Goal: Task Accomplishment & Management: Use online tool/utility

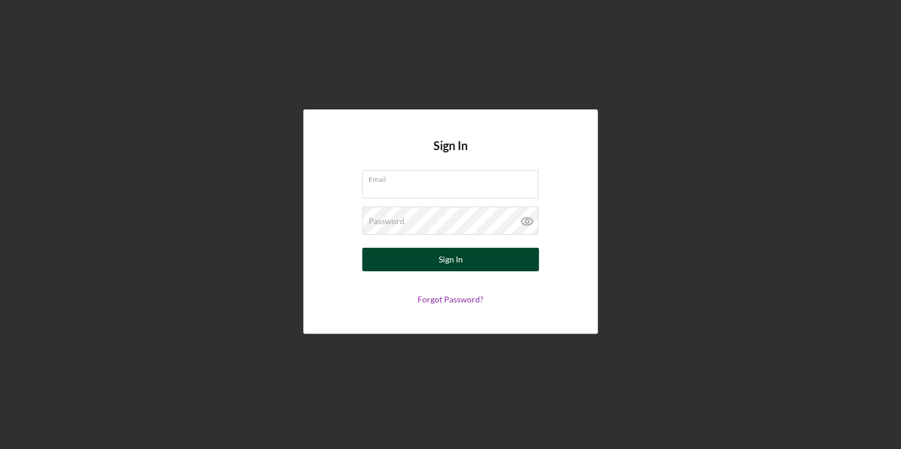
type input "[EMAIL_ADDRESS][DOMAIN_NAME]"
click at [500, 262] on button "Sign In" at bounding box center [450, 260] width 177 height 24
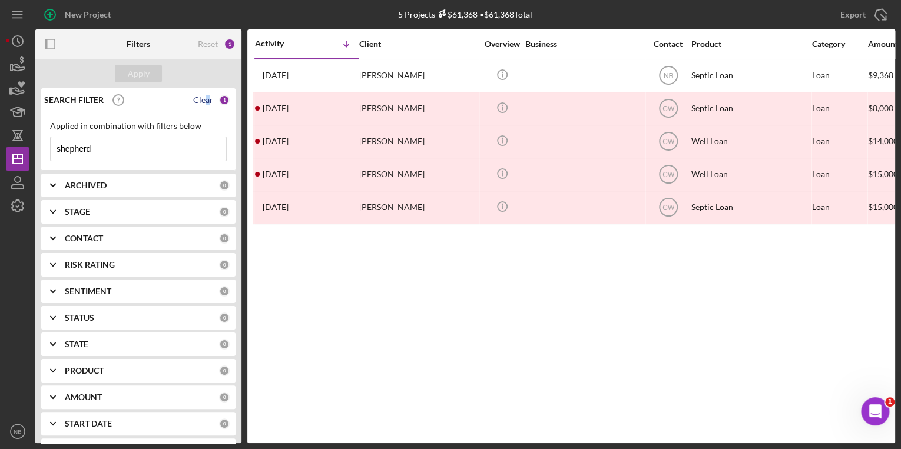
click at [204, 99] on div "Clear" at bounding box center [203, 99] width 20 height 9
click at [9, 181] on icon "button" at bounding box center [17, 182] width 29 height 29
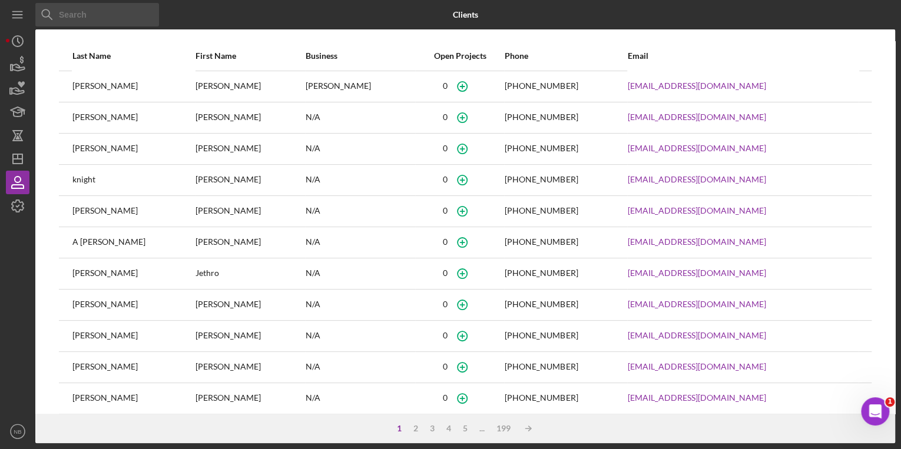
click at [97, 21] on input at bounding box center [97, 15] width 124 height 24
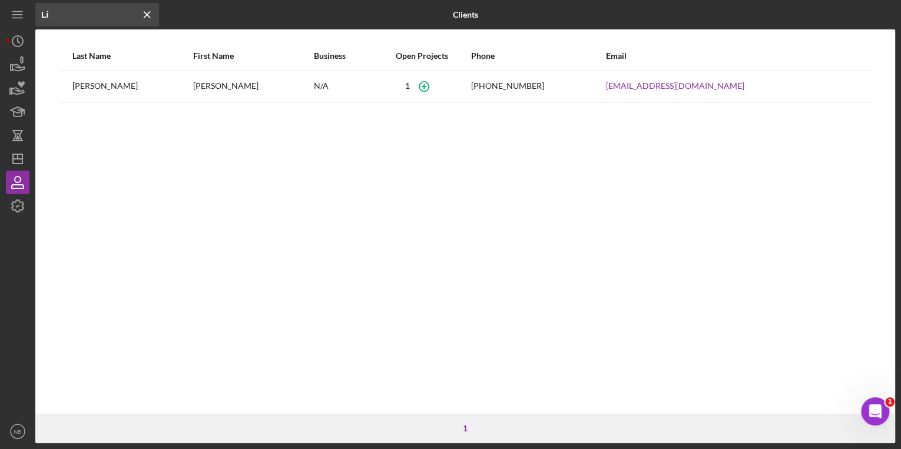
type input "L"
type input "G"
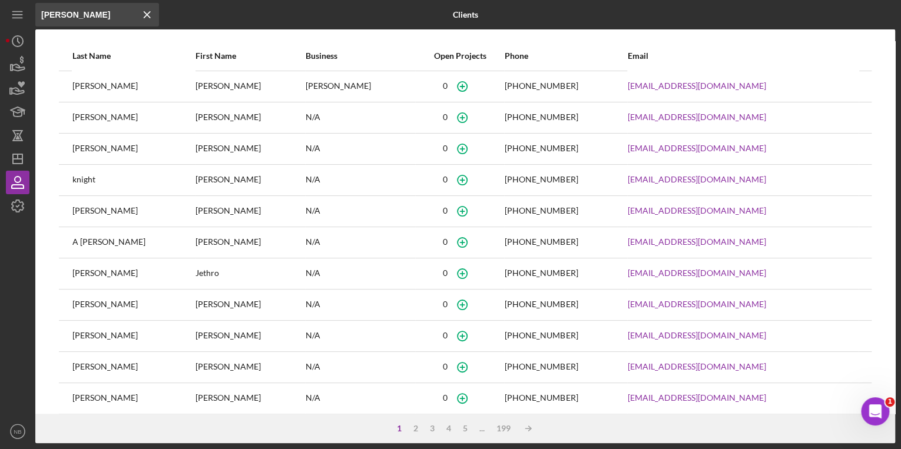
type input "[PERSON_NAME]"
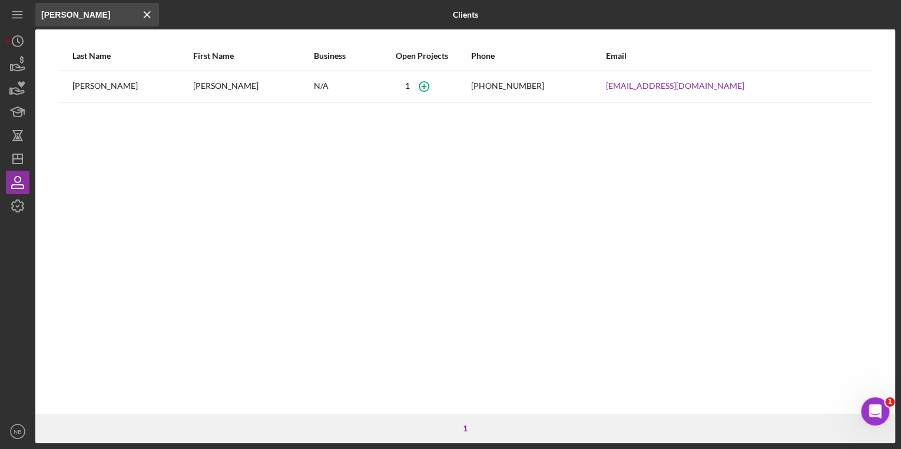
drag, startPoint x: 80, startPoint y: 85, endPoint x: 190, endPoint y: 97, distance: 110.1
click at [80, 85] on div "[PERSON_NAME]" at bounding box center [132, 86] width 120 height 29
click at [658, 89] on link "[EMAIL_ADDRESS][DOMAIN_NAME]" at bounding box center [675, 85] width 138 height 9
drag, startPoint x: 333, startPoint y: 145, endPoint x: 281, endPoint y: 137, distance: 52.6
click at [332, 145] on div "Last Name First Name Business Open Projects Phone Email [PERSON_NAME] N/A [PHON…" at bounding box center [465, 227] width 860 height 373
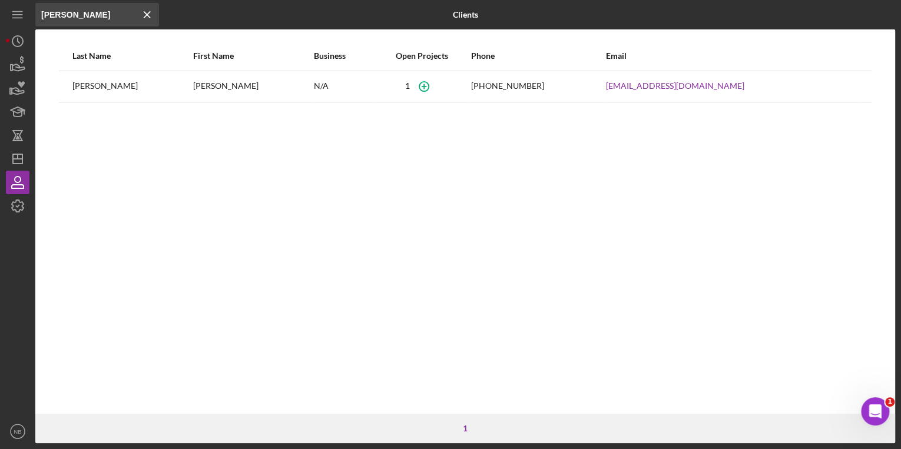
click at [100, 94] on div "[PERSON_NAME]" at bounding box center [132, 86] width 120 height 29
drag, startPoint x: 97, startPoint y: 87, endPoint x: 89, endPoint y: 77, distance: 13.4
click at [97, 87] on div "[PERSON_NAME]" at bounding box center [132, 86] width 120 height 29
click at [87, 77] on div "[PERSON_NAME]" at bounding box center [132, 86] width 120 height 29
click at [511, 87] on div "[PHONE_NUMBER]" at bounding box center [507, 85] width 73 height 9
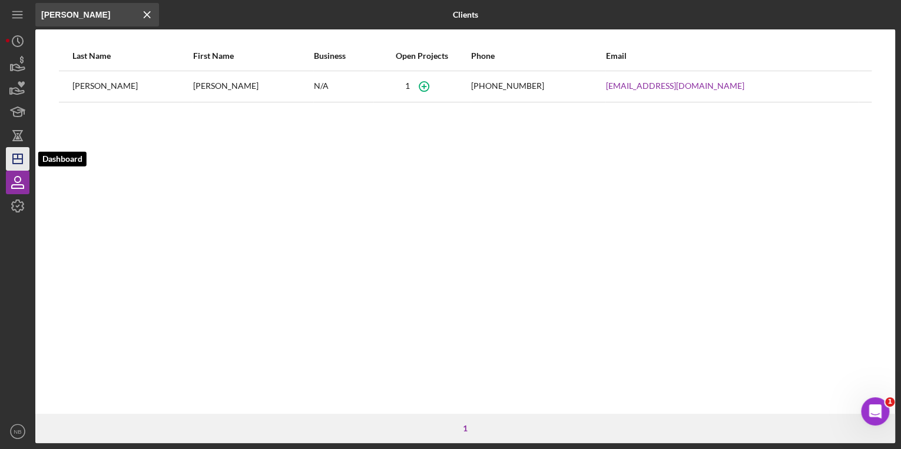
click at [14, 154] on polygon "button" at bounding box center [17, 158] width 9 height 9
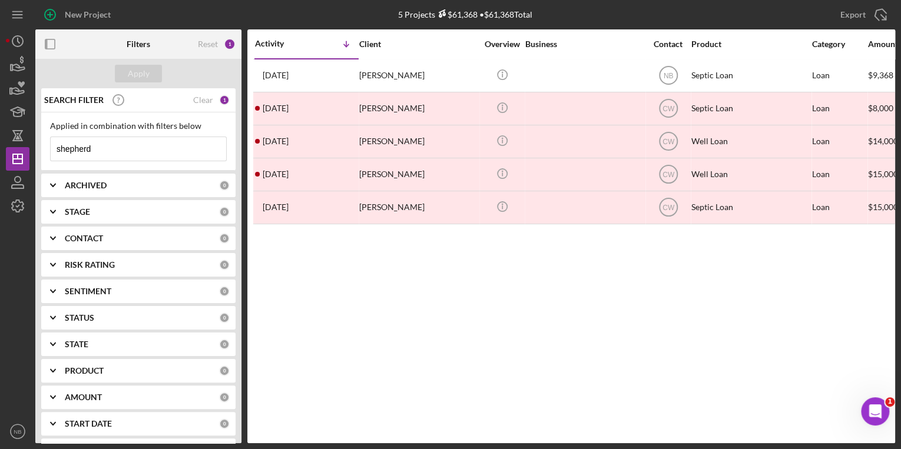
click at [211, 100] on div "SEARCH FILTER Clear 1" at bounding box center [135, 99] width 188 height 29
click at [212, 95] on div "SEARCH FILTER Clear 1" at bounding box center [135, 99] width 188 height 29
click at [204, 102] on div "Clear" at bounding box center [203, 99] width 20 height 9
click at [171, 139] on input at bounding box center [138, 149] width 175 height 24
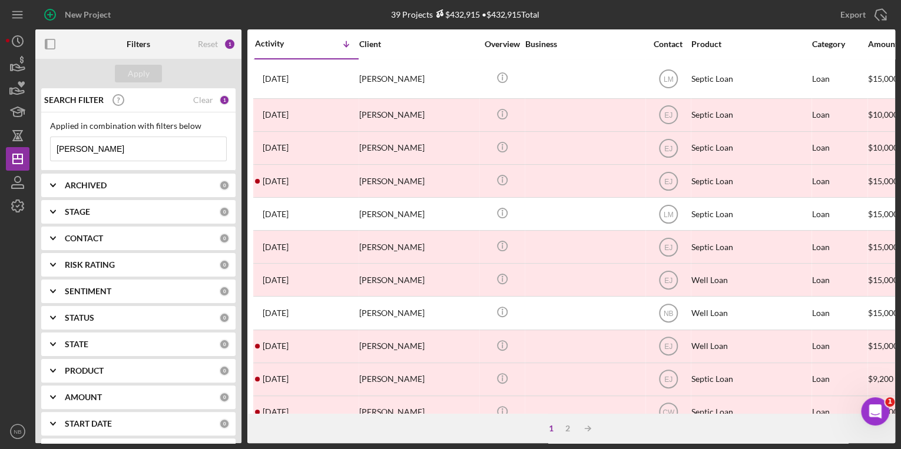
drag, startPoint x: 127, startPoint y: 144, endPoint x: 33, endPoint y: 155, distance: 94.9
click at [36, 153] on div "SEARCH FILTER Clear 1 Applied in combination with filters below [PERSON_NAME] I…" at bounding box center [138, 265] width 206 height 355
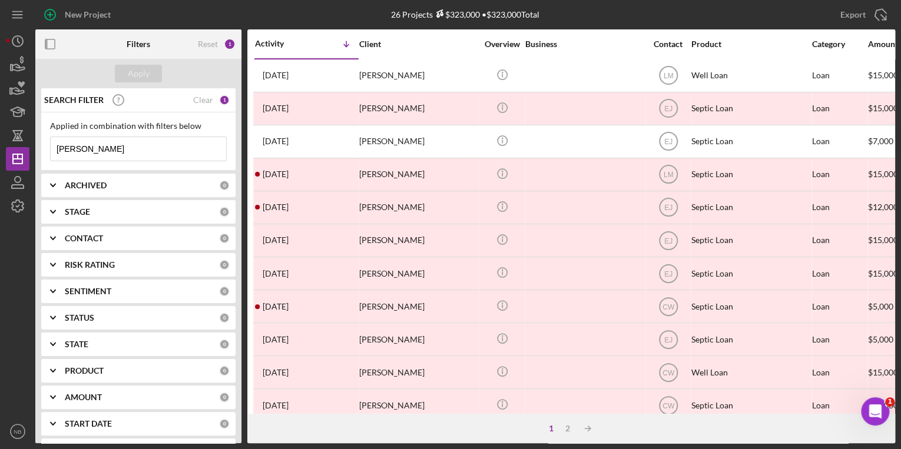
drag, startPoint x: 115, startPoint y: 148, endPoint x: 45, endPoint y: 153, distance: 70.2
click at [45, 153] on div "Applied in combination with filters below [PERSON_NAME] Icon/Menu Close" at bounding box center [138, 141] width 194 height 58
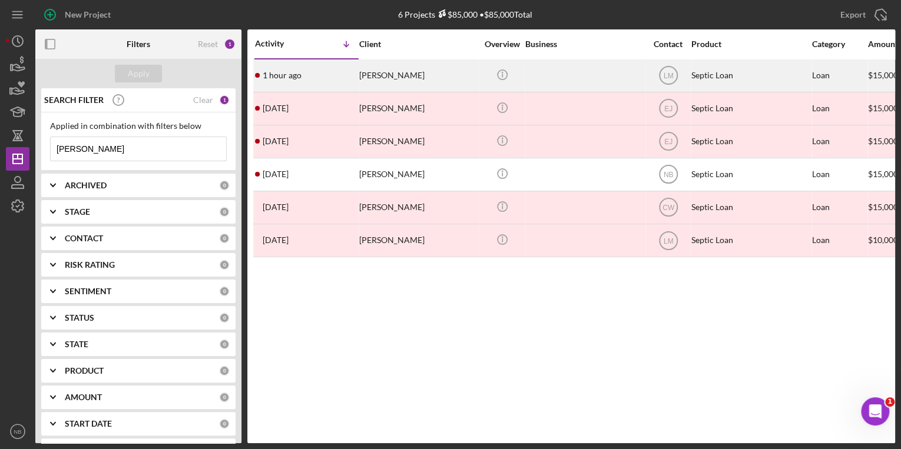
type input "[PERSON_NAME]"
click at [382, 79] on div "[PERSON_NAME]" at bounding box center [418, 75] width 118 height 31
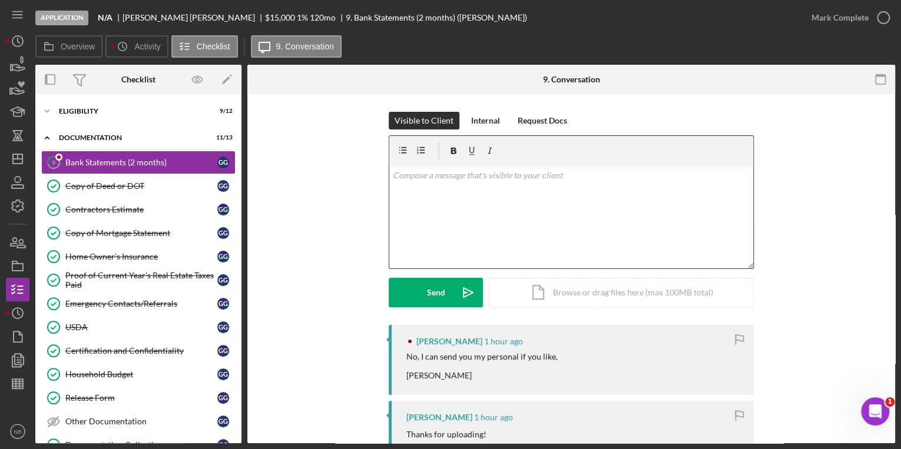
click at [436, 185] on div "v Color teal Color pink Remove color Add row above Add row below Add column bef…" at bounding box center [571, 216] width 364 height 103
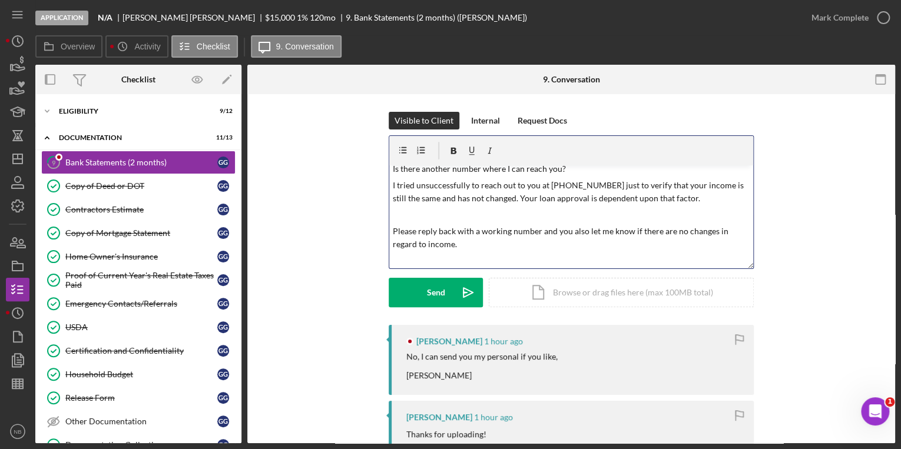
scroll to position [56, 0]
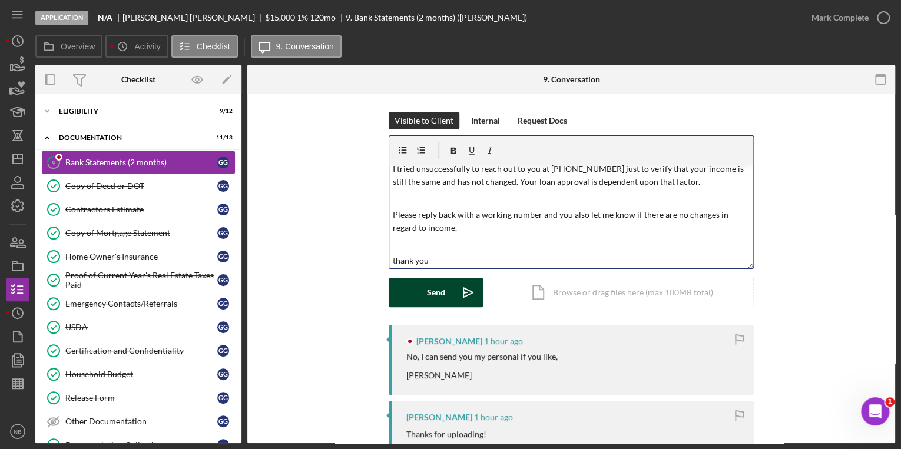
click at [427, 293] on div "Send" at bounding box center [436, 292] width 18 height 29
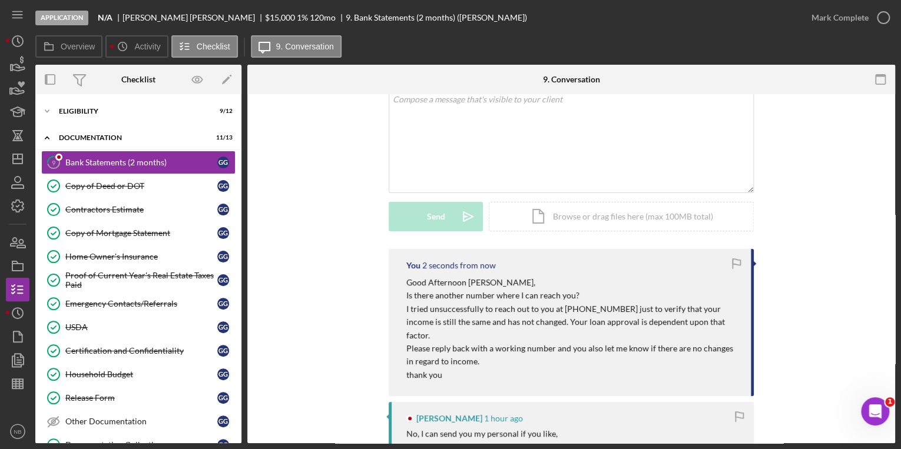
scroll to position [236, 0]
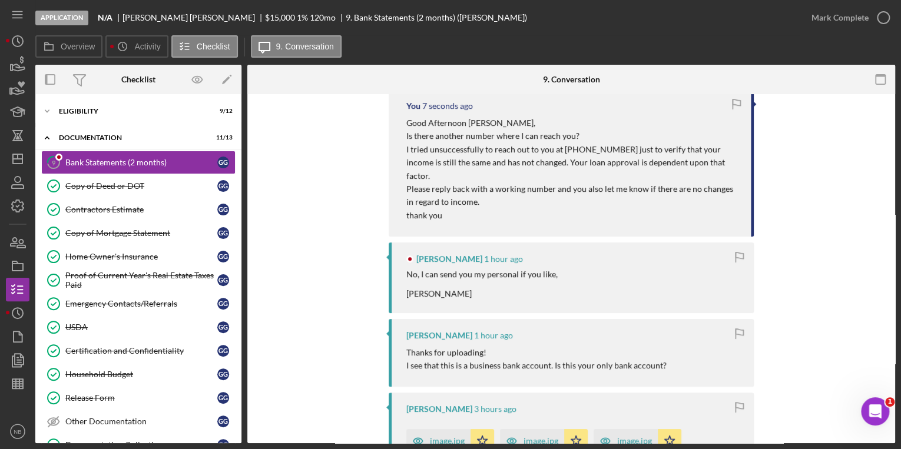
click at [407, 124] on p "Good Afternoon [PERSON_NAME]," at bounding box center [572, 123] width 333 height 13
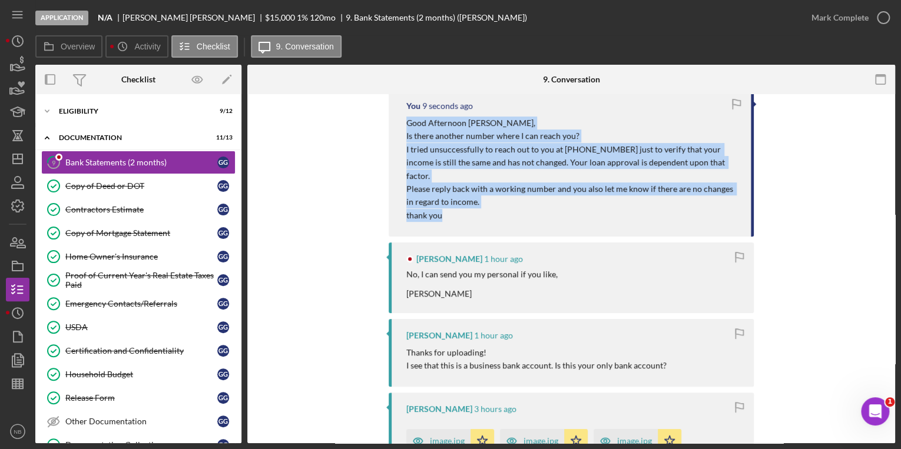
drag, startPoint x: 407, startPoint y: 124, endPoint x: 457, endPoint y: 204, distance: 94.4
click at [457, 204] on div "Good Afternoon [PERSON_NAME], Is there another number where I can reach you? I …" at bounding box center [572, 169] width 333 height 105
copy div "Good Afternoon [PERSON_NAME], Is there another number where I can reach you? I …"
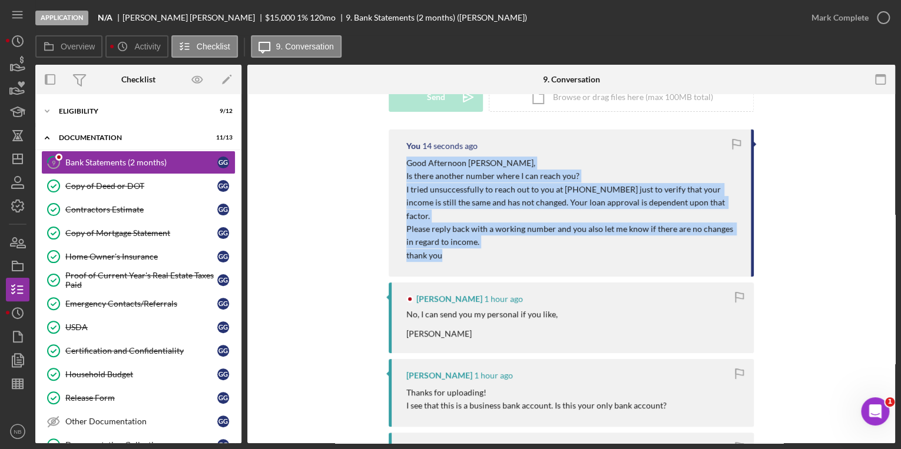
scroll to position [141, 0]
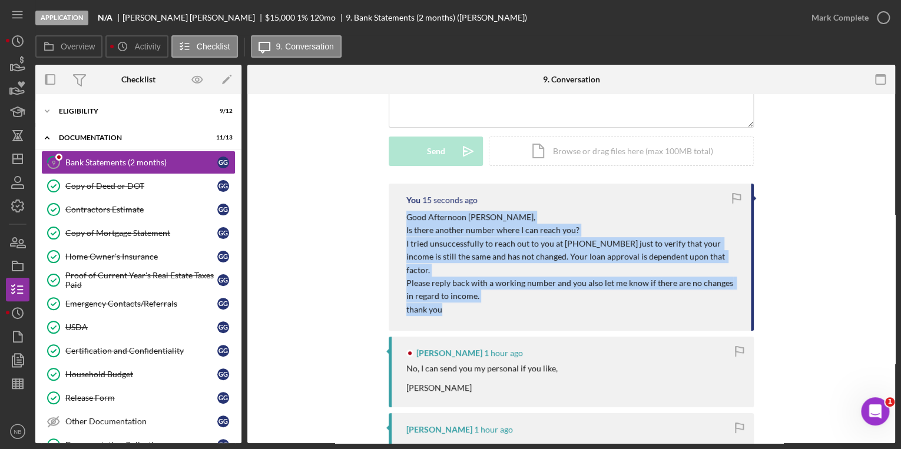
click at [569, 303] on p "thank you" at bounding box center [572, 309] width 333 height 13
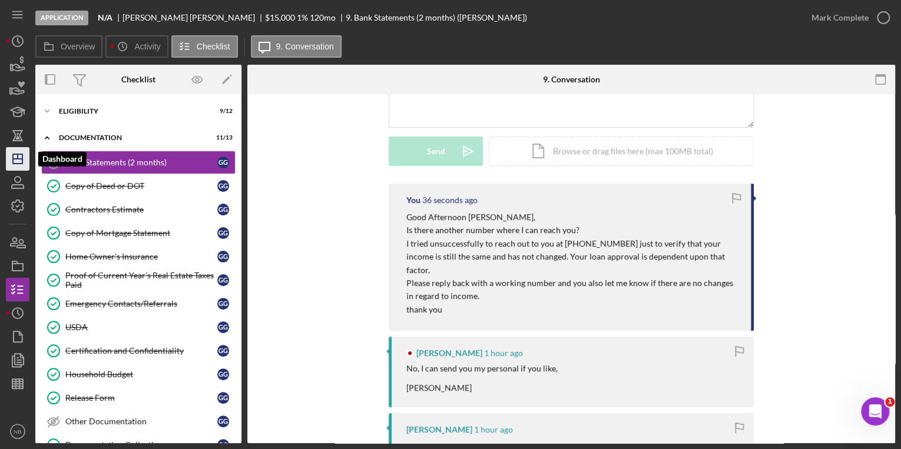
click at [19, 160] on icon "Icon/Dashboard" at bounding box center [17, 158] width 29 height 29
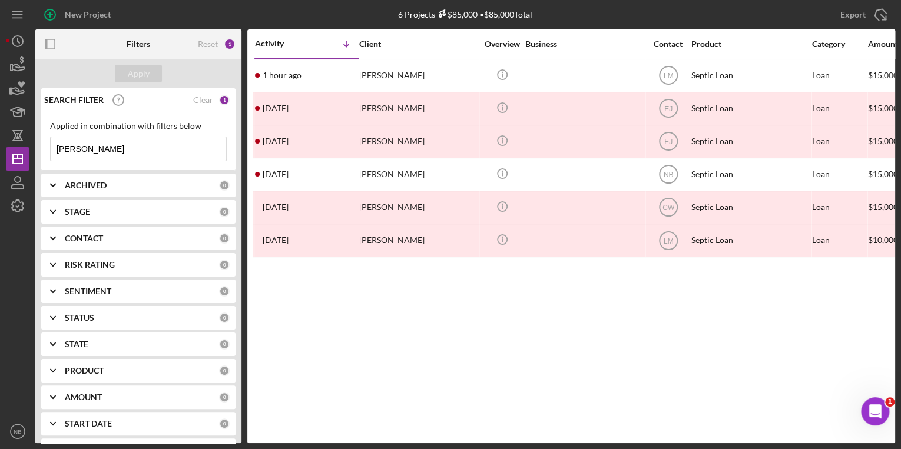
drag, startPoint x: 114, startPoint y: 146, endPoint x: 48, endPoint y: 148, distance: 65.4
click at [51, 150] on input "[PERSON_NAME]" at bounding box center [138, 149] width 175 height 24
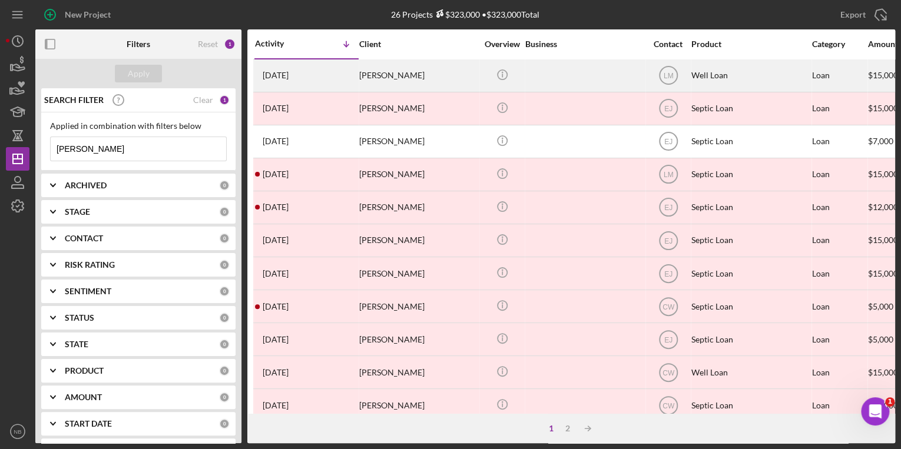
type input "[PERSON_NAME]"
click at [382, 78] on div "[PERSON_NAME]" at bounding box center [418, 75] width 118 height 31
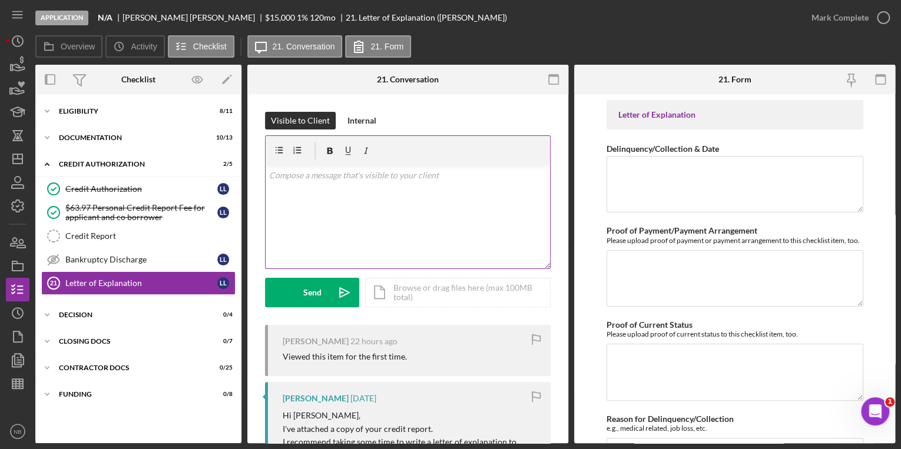
click at [307, 188] on div "v Color teal Color pink Remove color Add row above Add row below Add column bef…" at bounding box center [408, 216] width 284 height 103
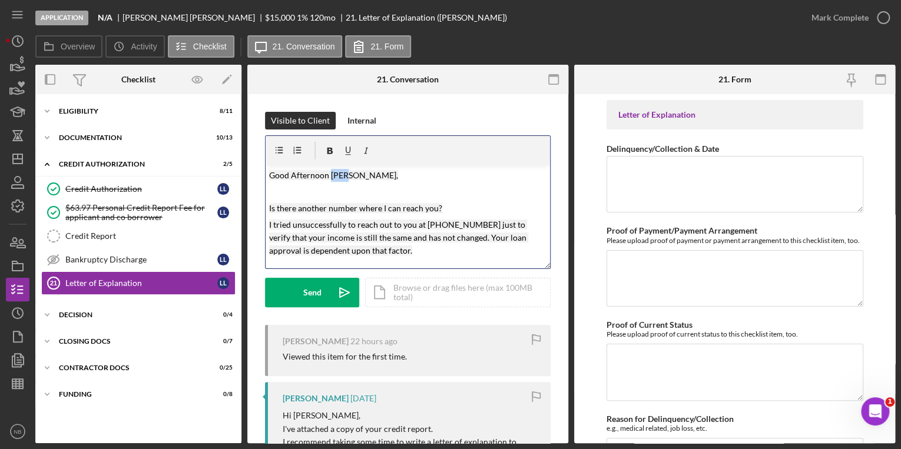
drag, startPoint x: 346, startPoint y: 174, endPoint x: 330, endPoint y: 176, distance: 16.1
click at [331, 175] on mark "Good Afternoon [PERSON_NAME]," at bounding box center [333, 175] width 129 height 10
drag, startPoint x: 477, startPoint y: 221, endPoint x: 425, endPoint y: 221, distance: 52.4
click at [425, 221] on mark "I tried unsuccessfully to reach out to you at [PHONE_NUMBER] just to verify tha…" at bounding box center [398, 238] width 259 height 37
click at [283, 243] on mark "just to verify that your income is still the same and has not changed. Your loa…" at bounding box center [402, 247] width 266 height 23
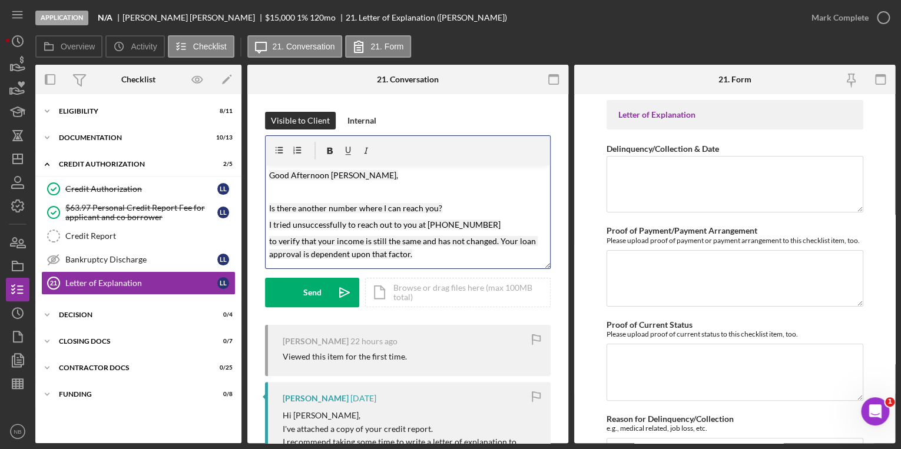
click at [499, 245] on mark "to verify that your income is still the same and has not changed. Your loan app…" at bounding box center [403, 247] width 268 height 23
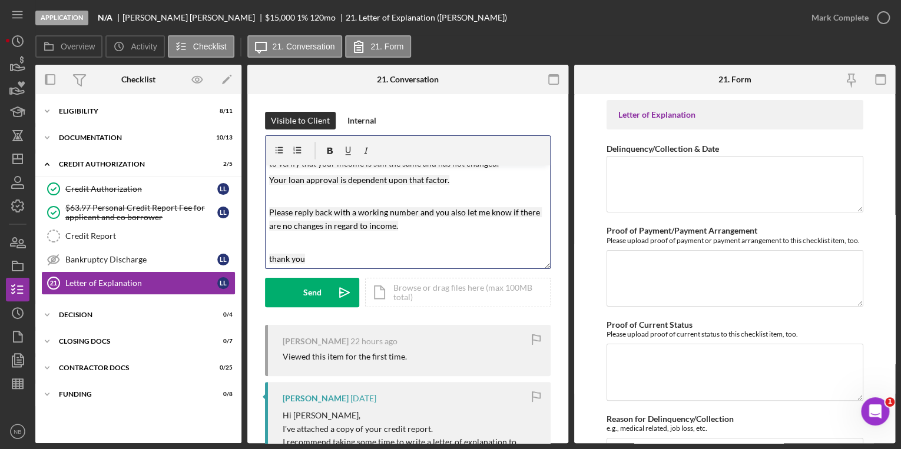
scroll to position [78, 0]
click at [445, 216] on mark "Please reply back with a working number and you also let me know if there are n…" at bounding box center [405, 218] width 273 height 23
click at [426, 227] on p "Please reply back with a working number and you can also let me know if there a…" at bounding box center [408, 219] width 278 height 26
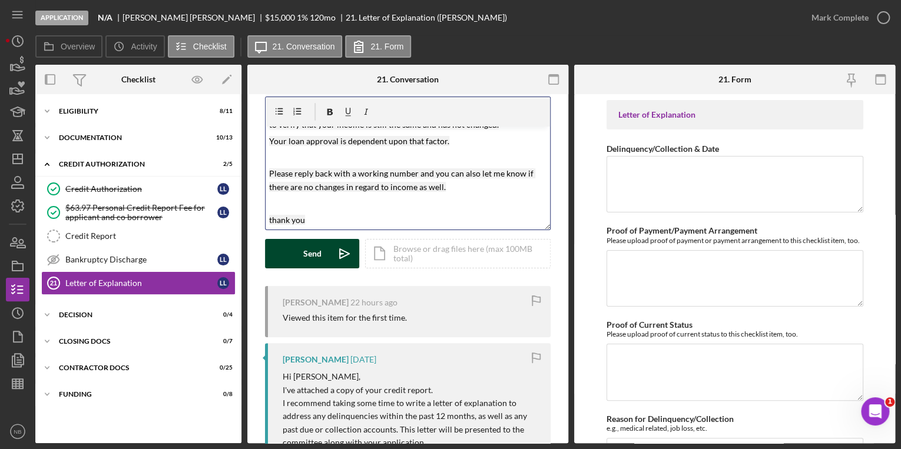
scroll to position [0, 0]
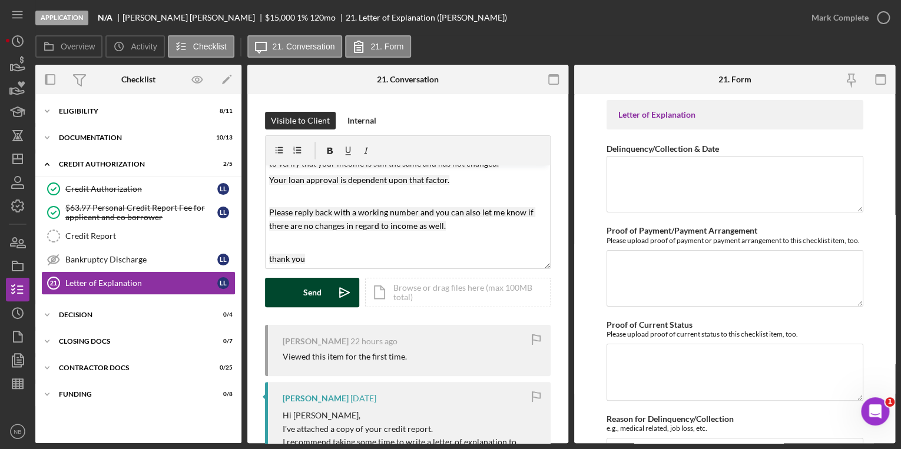
click at [309, 299] on div "Send" at bounding box center [312, 292] width 18 height 29
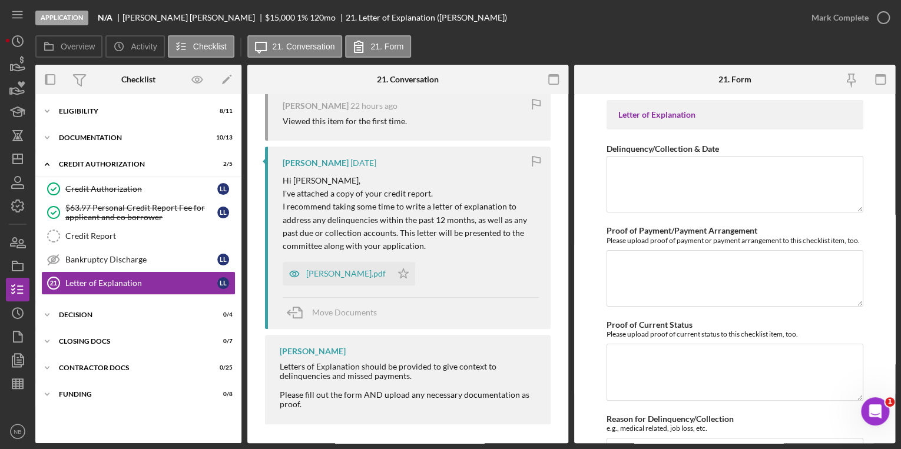
scroll to position [392, 0]
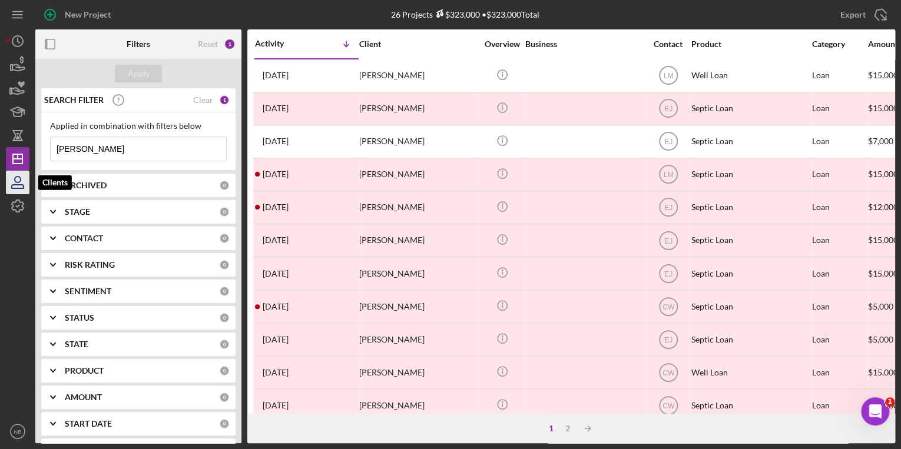
click at [14, 188] on icon "button" at bounding box center [18, 187] width 12 height 4
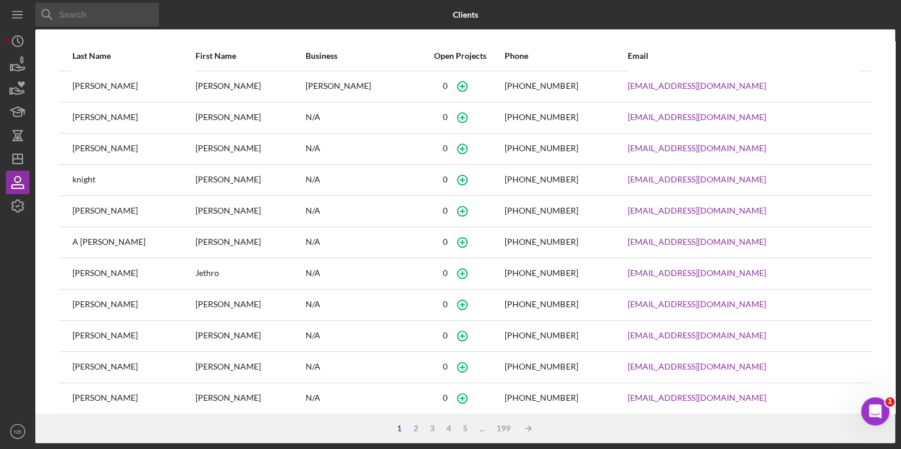
click at [100, 21] on input at bounding box center [97, 15] width 124 height 24
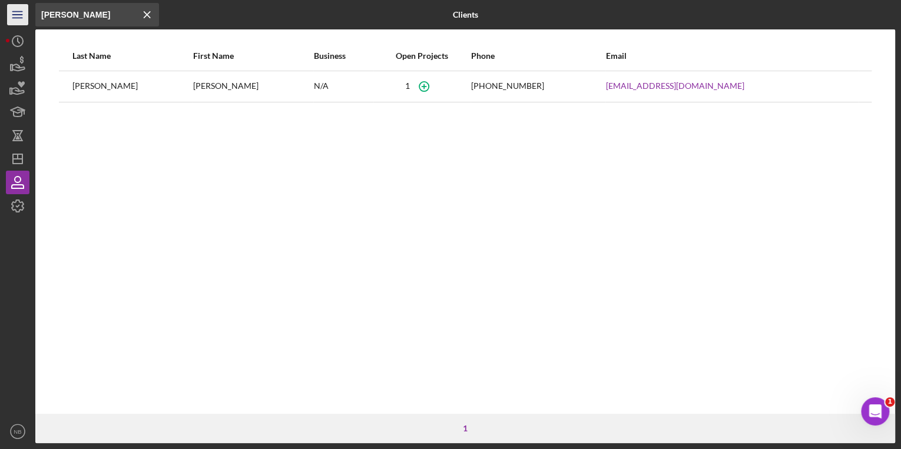
drag, startPoint x: 101, startPoint y: 22, endPoint x: 22, endPoint y: 21, distance: 78.9
click at [22, 21] on div "Icon/Menu Close lackraj Icon/Menu Close Clients Last Name First Name Business O…" at bounding box center [450, 221] width 889 height 443
type input "brooks"
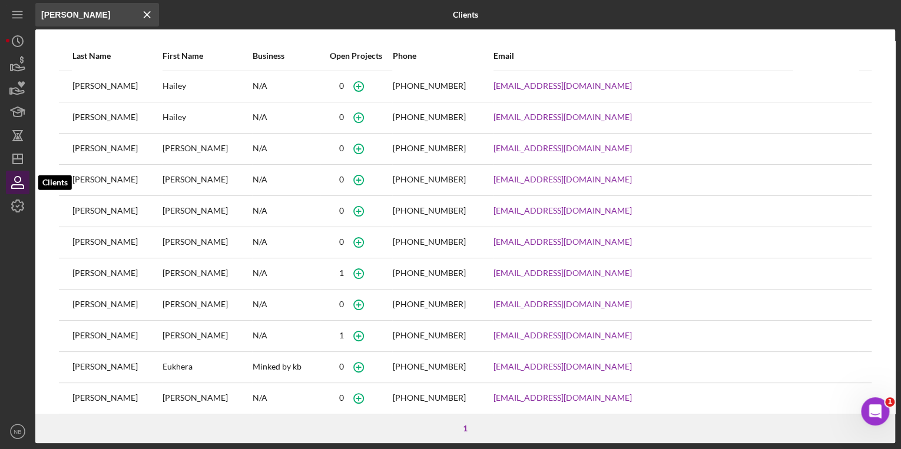
click at [19, 182] on icon "button" at bounding box center [18, 180] width 6 height 6
click at [146, 15] on line at bounding box center [147, 15] width 6 height 6
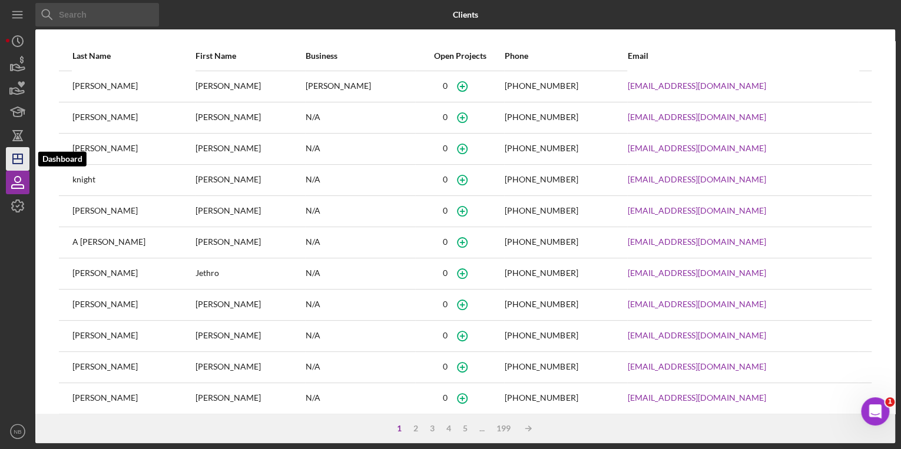
click at [16, 152] on icon "Icon/Dashboard" at bounding box center [17, 158] width 29 height 29
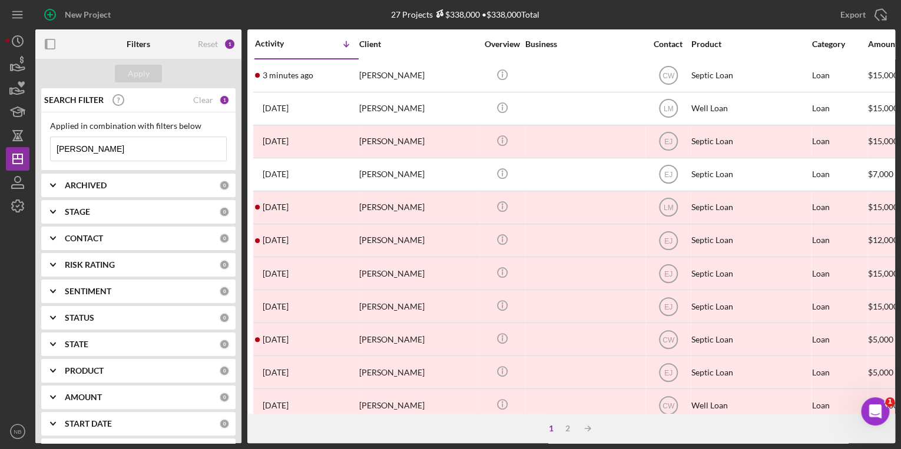
click at [115, 144] on input "[PERSON_NAME]" at bounding box center [138, 149] width 175 height 24
click at [200, 99] on div "Clear" at bounding box center [203, 99] width 20 height 9
click at [128, 144] on input at bounding box center [138, 149] width 175 height 24
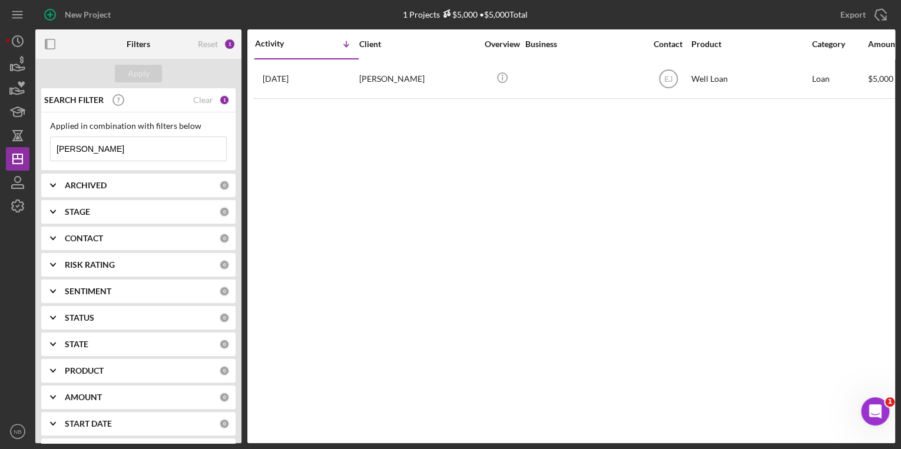
type input "lackraj"
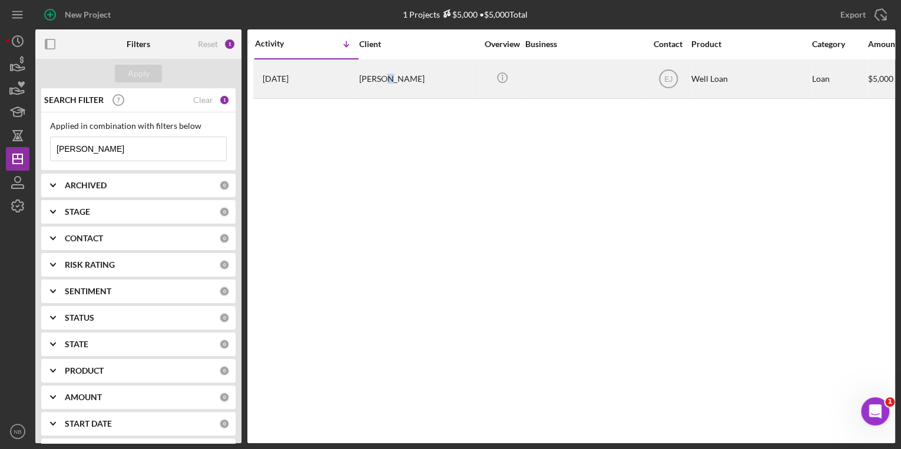
click at [383, 84] on div "Elizabeth Lackraj" at bounding box center [418, 79] width 118 height 38
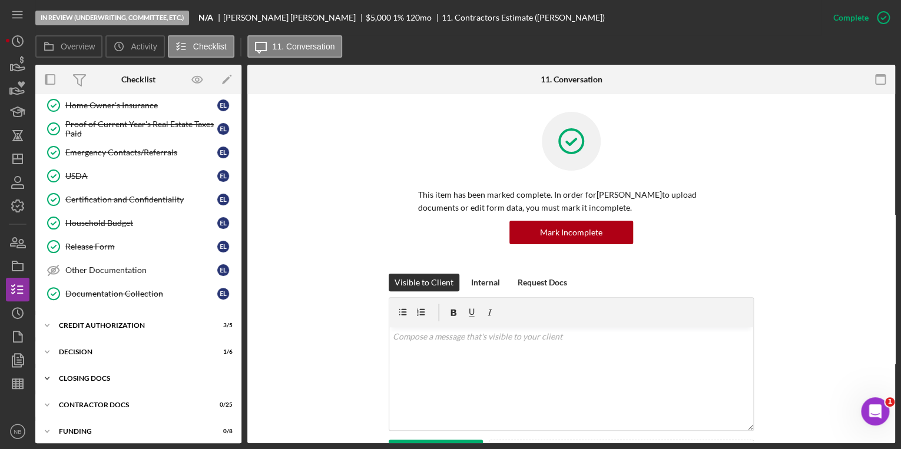
scroll to position [154, 0]
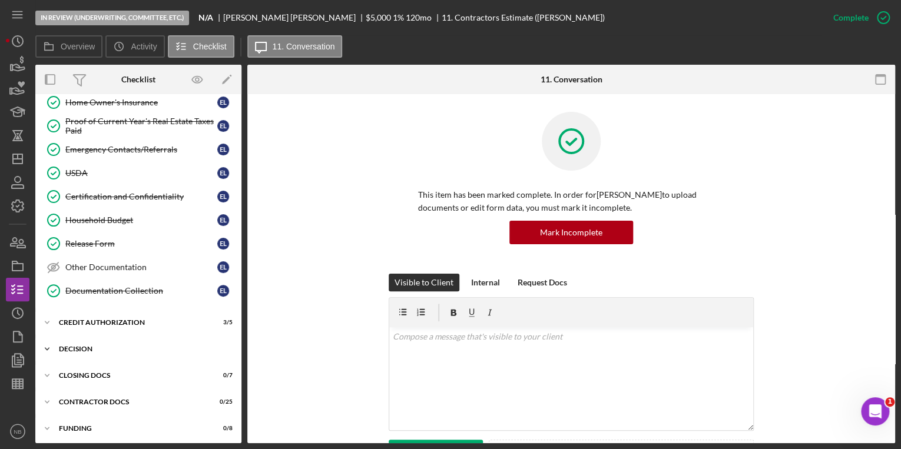
click at [48, 344] on icon "Icon/Expander" at bounding box center [47, 349] width 24 height 24
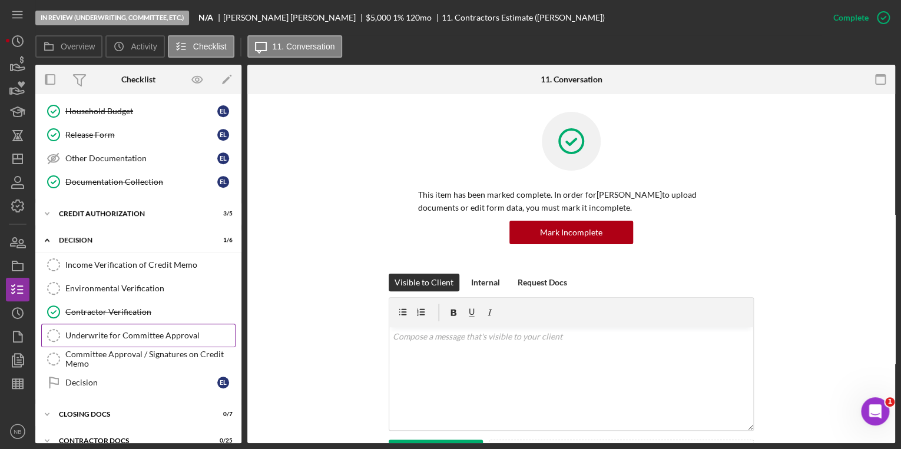
scroll to position [248, 0]
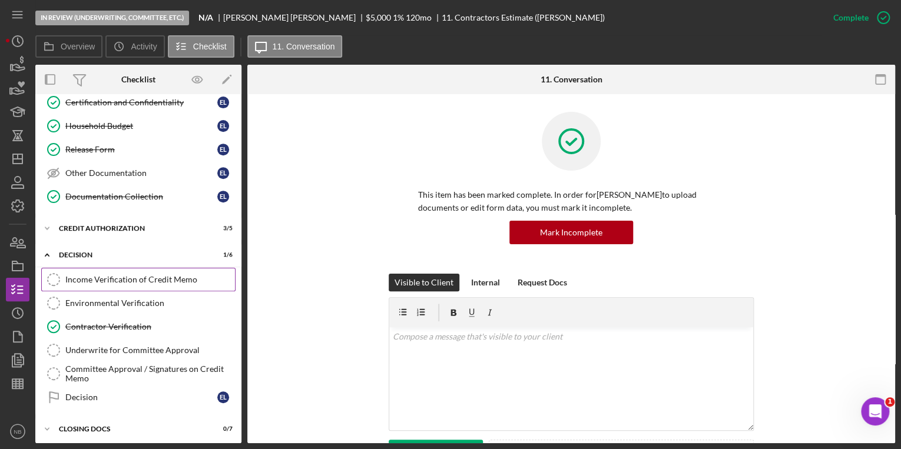
click at [142, 276] on div "Income Verification of Credit Memo" at bounding box center [150, 279] width 170 height 9
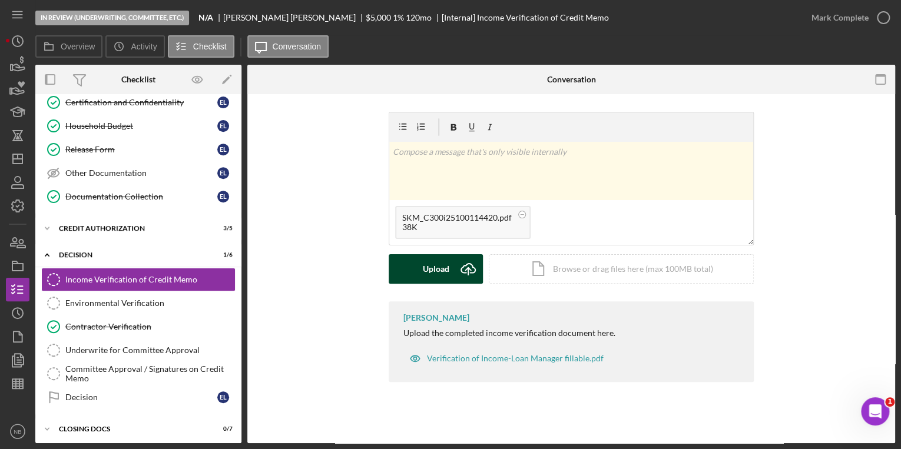
click at [409, 276] on button "Upload Icon/Upload" at bounding box center [436, 268] width 94 height 29
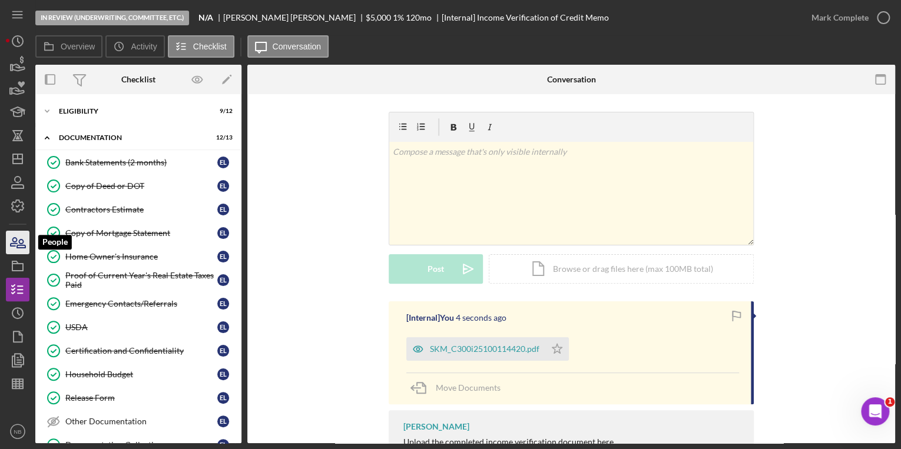
click at [19, 246] on icon "button" at bounding box center [21, 244] width 8 height 8
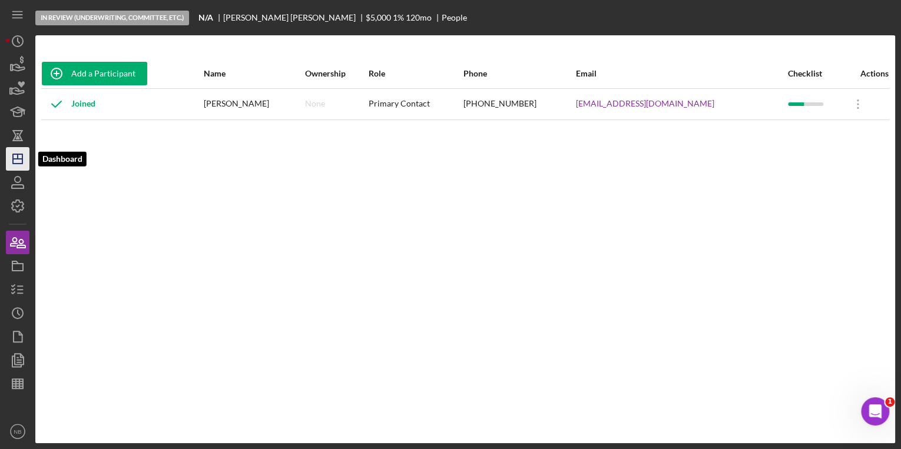
click at [19, 158] on icon "Icon/Dashboard" at bounding box center [17, 158] width 29 height 29
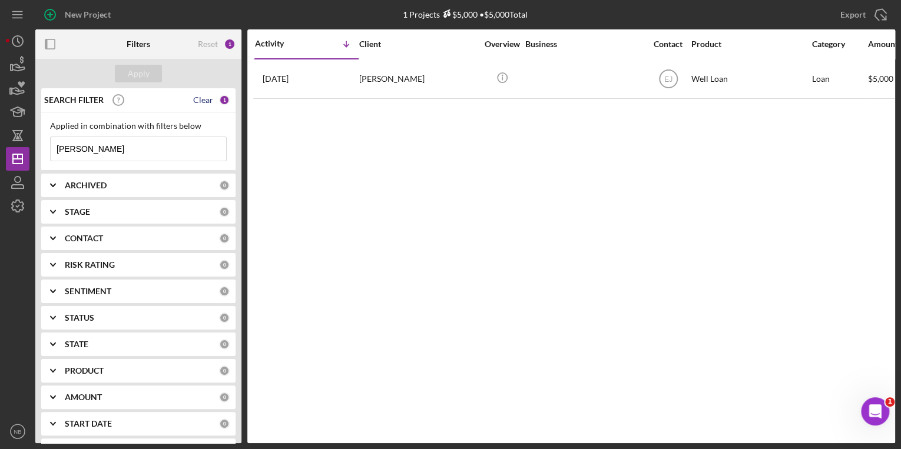
click at [204, 100] on div "Clear" at bounding box center [203, 99] width 20 height 9
click at [100, 153] on input at bounding box center [138, 149] width 175 height 24
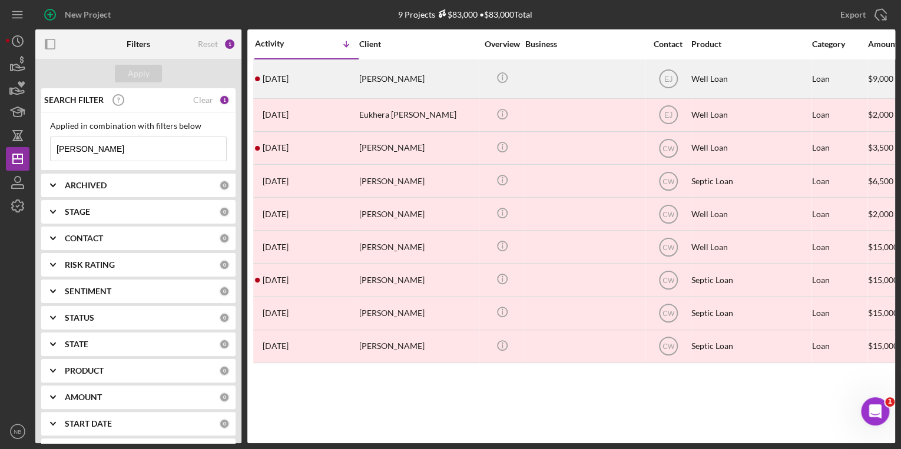
type input "brooks"
click at [406, 82] on div "Geraldine Brooks" at bounding box center [418, 79] width 118 height 38
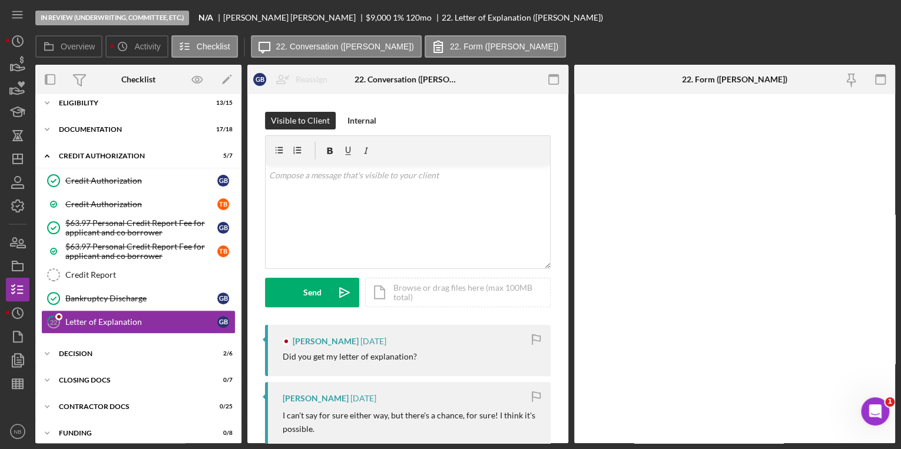
scroll to position [38, 0]
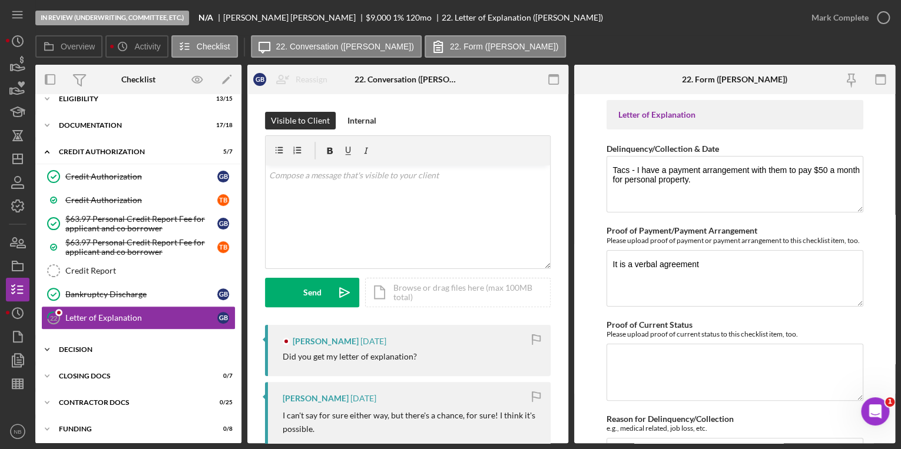
click at [46, 349] on polyline at bounding box center [47, 350] width 4 height 2
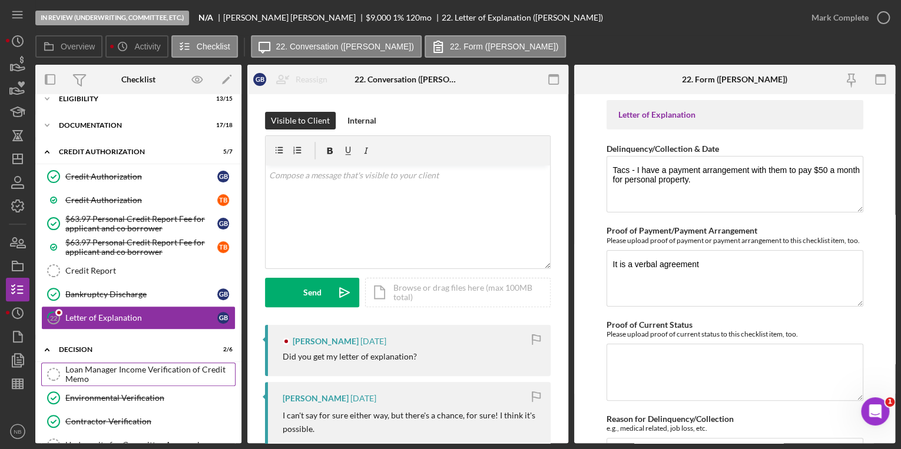
click at [59, 368] on icon "Loan Manager Income Verification of Credit Memo" at bounding box center [53, 374] width 29 height 29
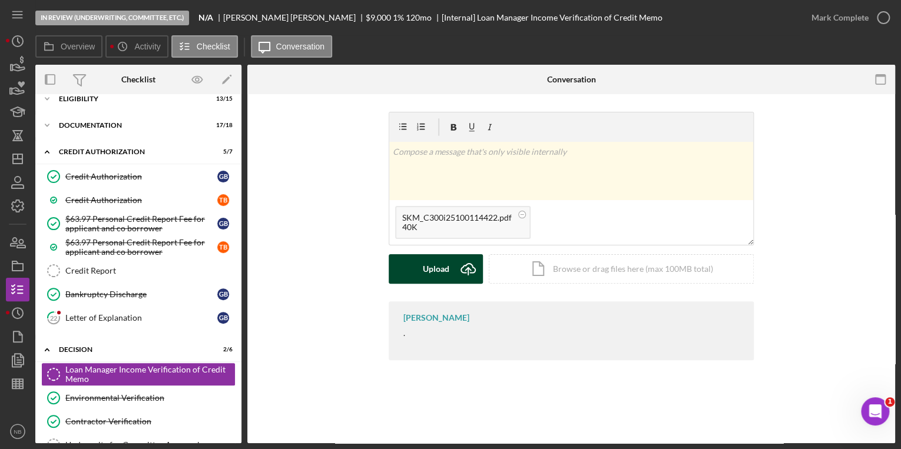
click at [436, 275] on div "Upload" at bounding box center [436, 268] width 26 height 29
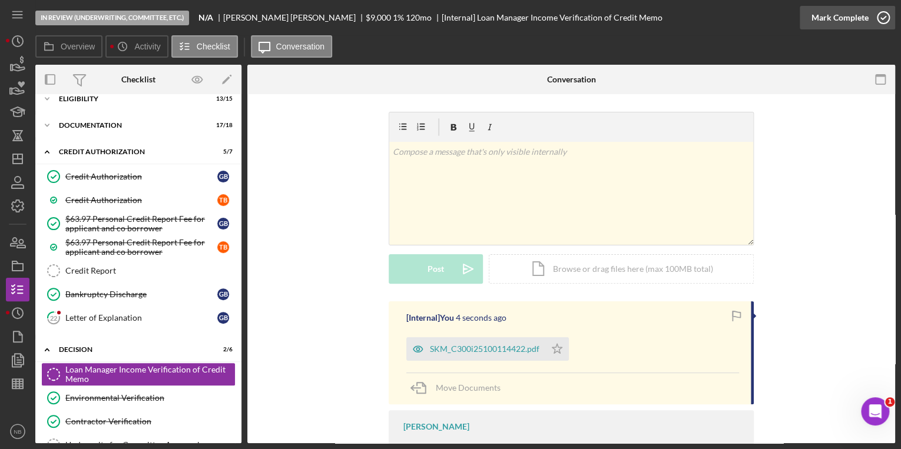
click at [880, 16] on icon "button" at bounding box center [882, 17] width 29 height 29
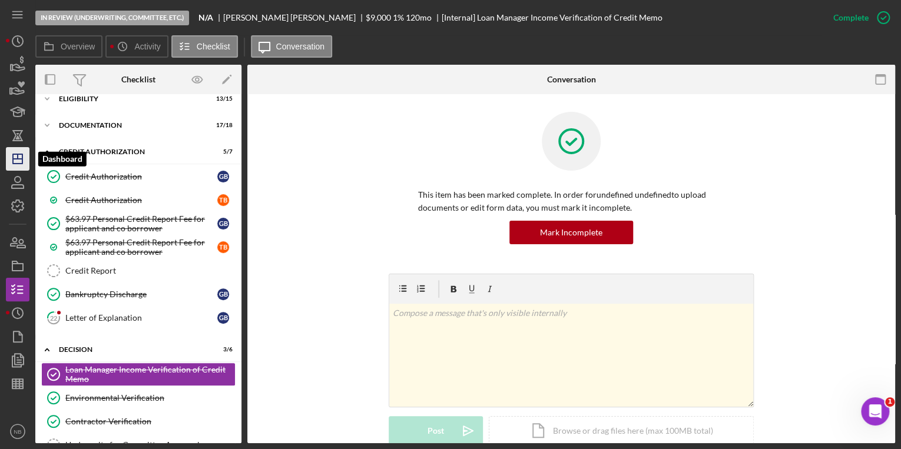
click at [26, 167] on icon "Icon/Dashboard" at bounding box center [17, 158] width 29 height 29
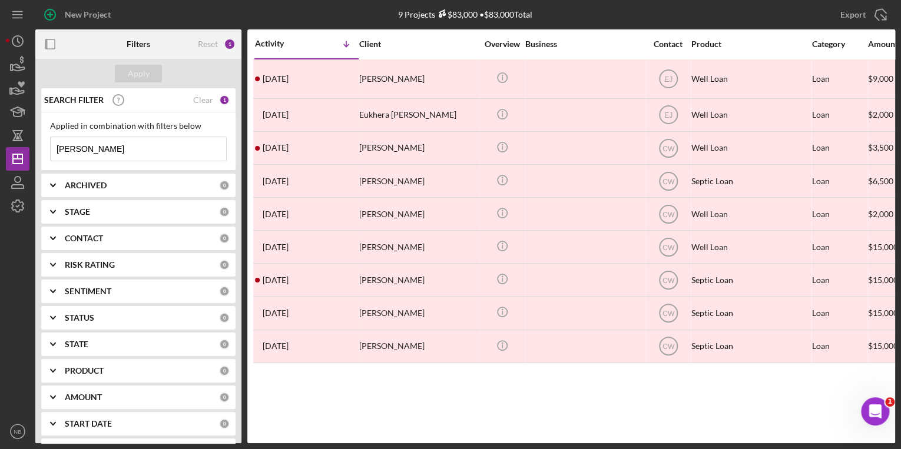
drag, startPoint x: 90, startPoint y: 148, endPoint x: 49, endPoint y: 150, distance: 41.3
click at [49, 150] on div "Applied in combination with filters below brooks Icon/Menu Close" at bounding box center [138, 141] width 194 height 58
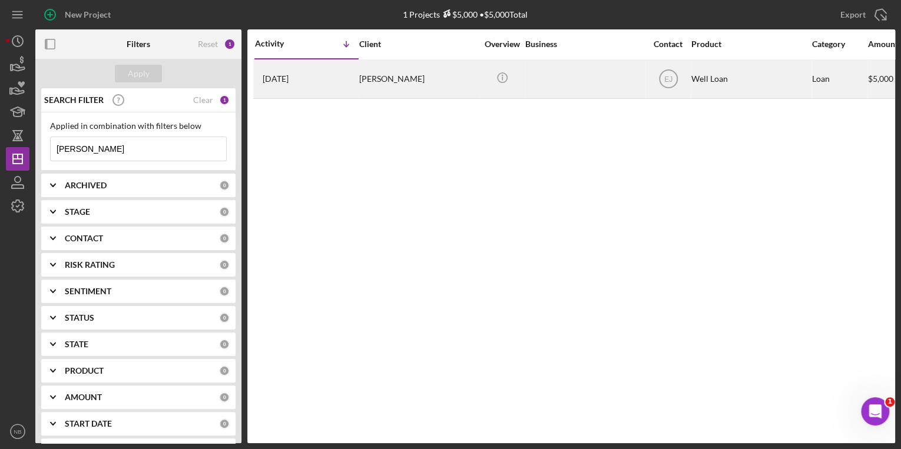
type input "lackraj"
click at [377, 80] on div "Elizabeth Lackraj" at bounding box center [418, 79] width 118 height 38
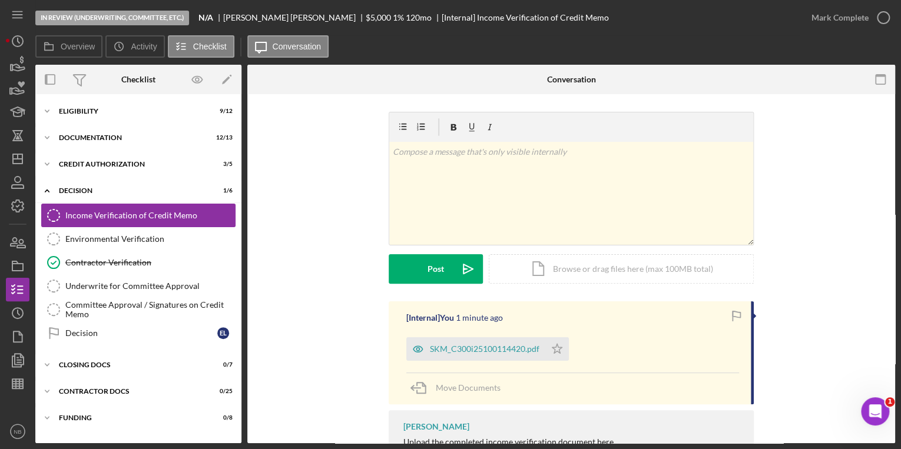
click at [98, 220] on link "Income Verification of Credit Memo Income Verification of Credit Memo" at bounding box center [138, 216] width 194 height 24
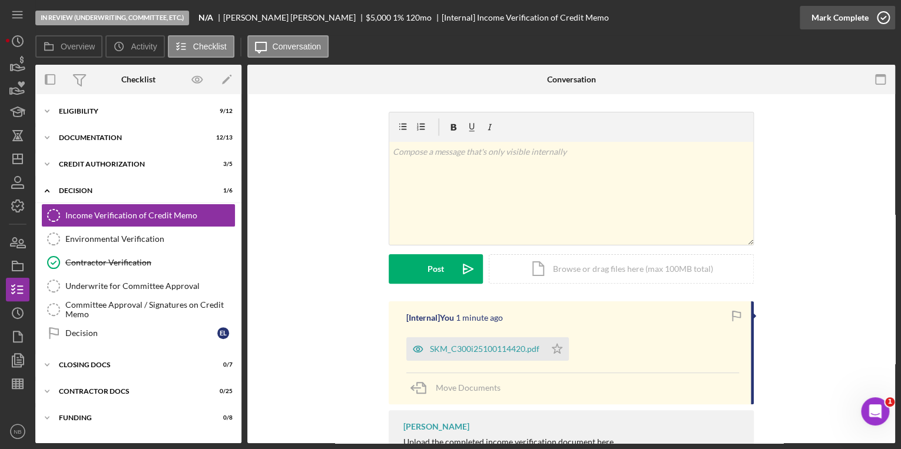
click at [880, 19] on icon "button" at bounding box center [882, 17] width 29 height 29
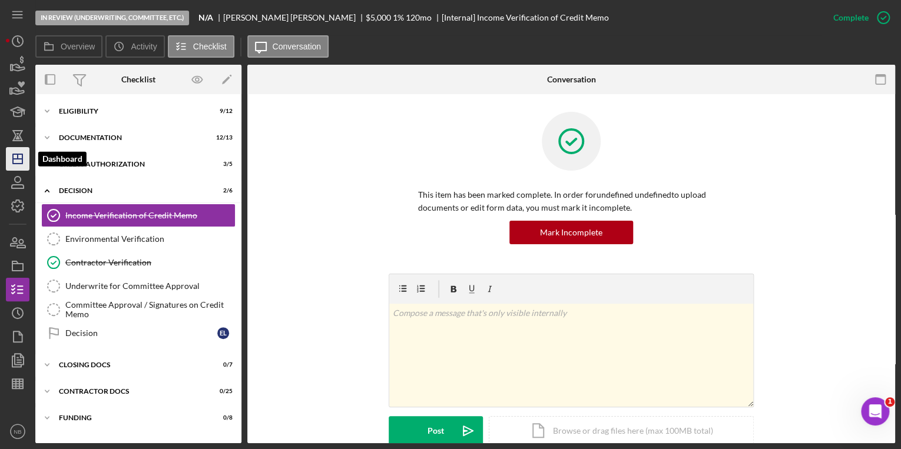
click at [24, 162] on icon "Icon/Dashboard" at bounding box center [17, 158] width 29 height 29
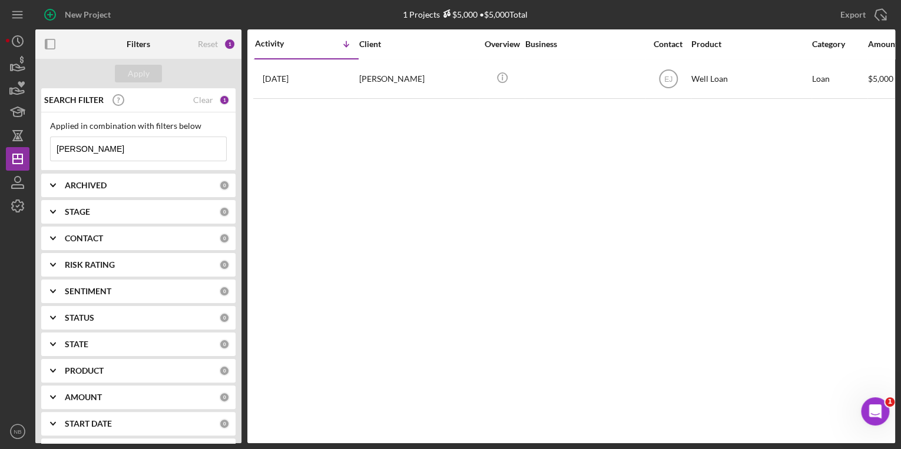
drag, startPoint x: 87, startPoint y: 144, endPoint x: 47, endPoint y: 152, distance: 41.6
click at [47, 152] on div "Applied in combination with filters below lackraj Icon/Menu Close" at bounding box center [138, 141] width 194 height 58
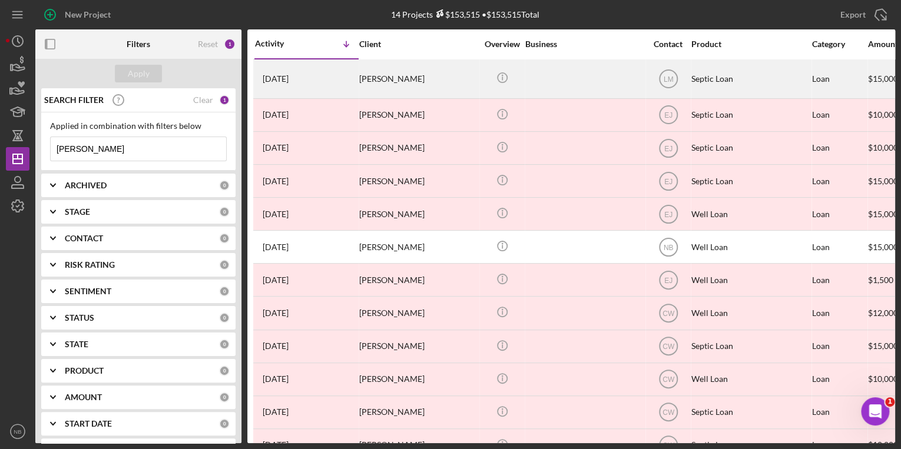
type input "roberts"
click at [412, 78] on div "[PERSON_NAME]" at bounding box center [418, 79] width 118 height 38
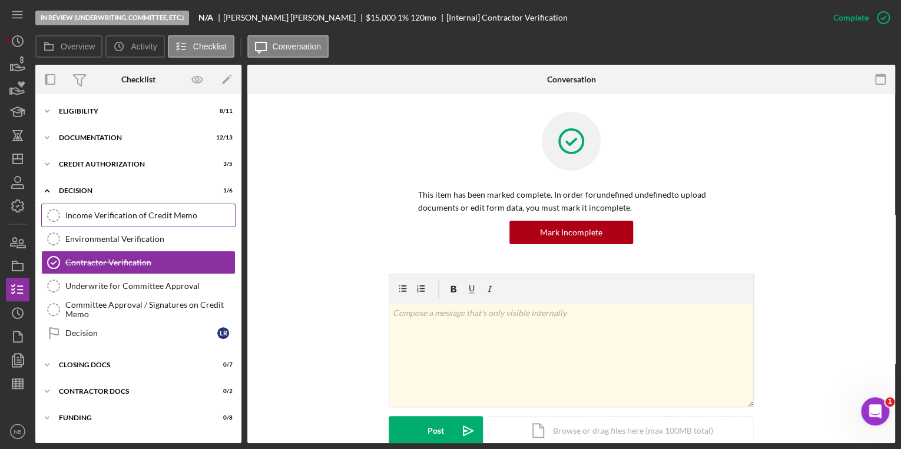
click at [108, 214] on div "Income Verification of Credit Memo" at bounding box center [150, 215] width 170 height 9
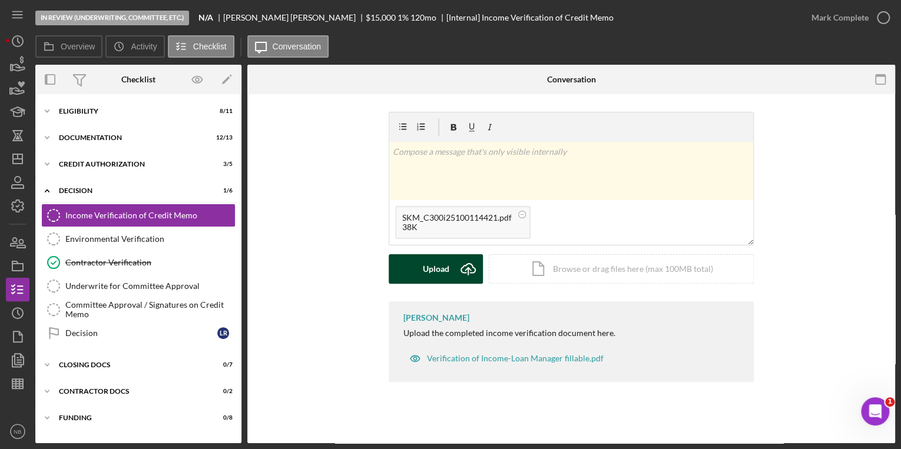
click at [422, 267] on button "Upload Icon/Upload" at bounding box center [436, 268] width 94 height 29
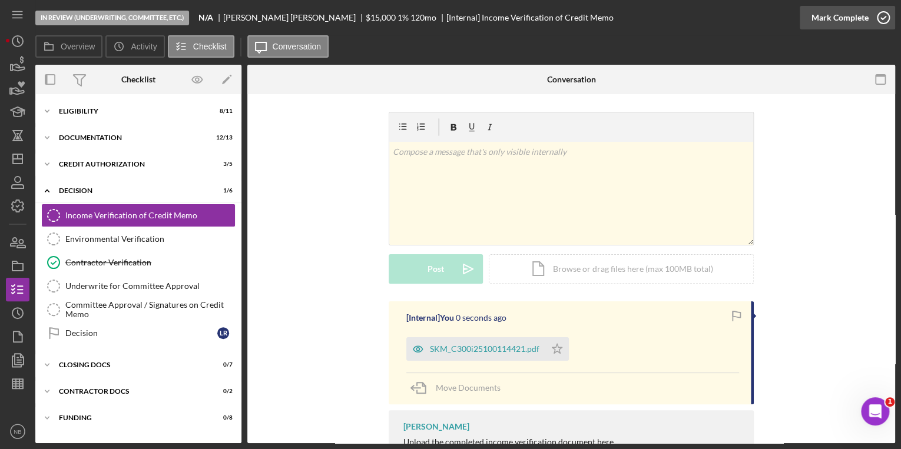
click at [883, 20] on icon "button" at bounding box center [882, 17] width 29 height 29
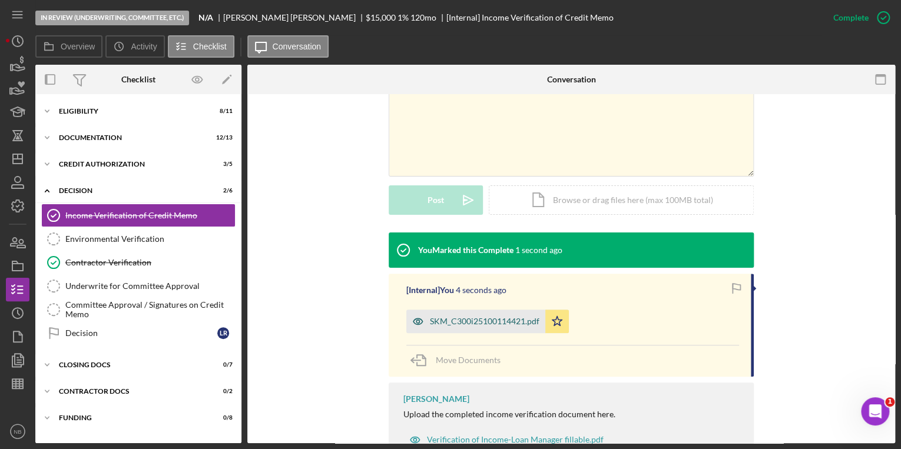
scroll to position [236, 0]
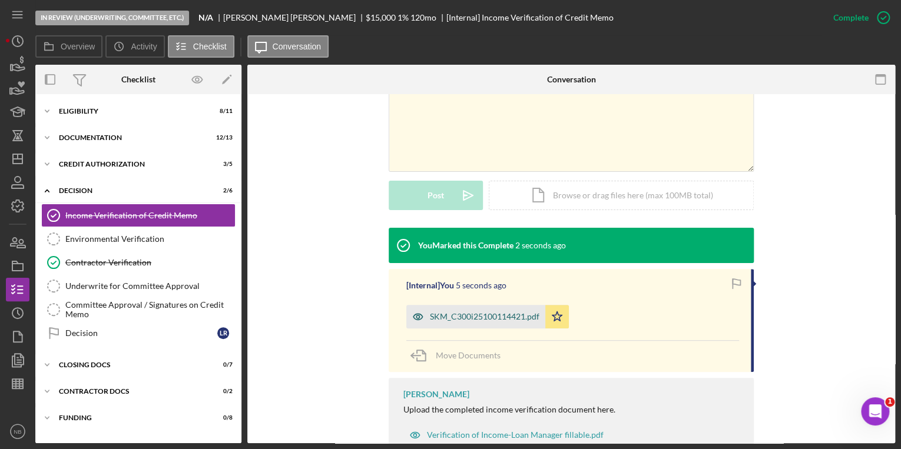
click at [462, 317] on div "SKM_C300i25100114421.pdf" at bounding box center [485, 316] width 110 height 9
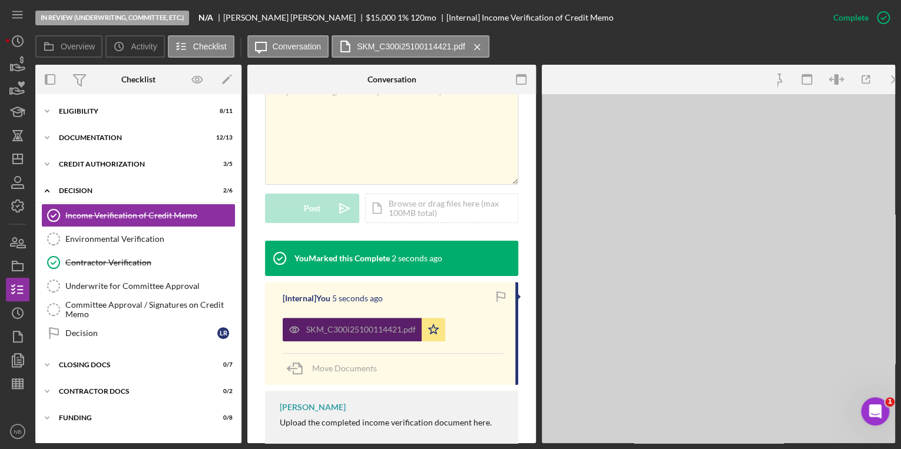
scroll to position [248, 0]
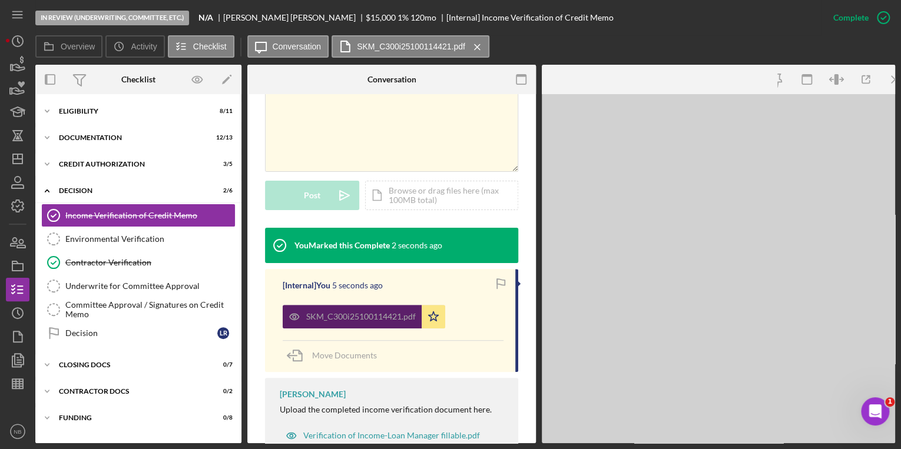
click at [462, 317] on div "SKM_C300i25100114421.pdf Icon/Star" at bounding box center [393, 313] width 221 height 29
